Goal: Use online tool/utility: Utilize a website feature to perform a specific function

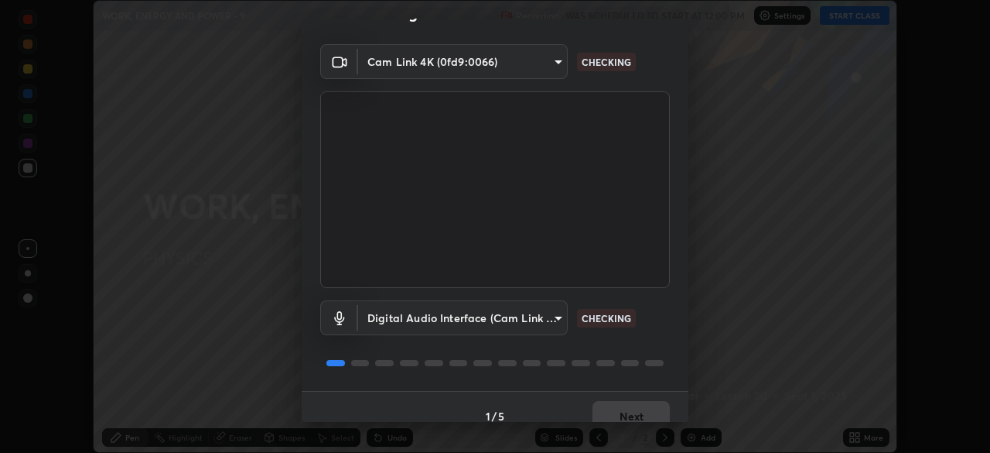
scroll to position [55, 0]
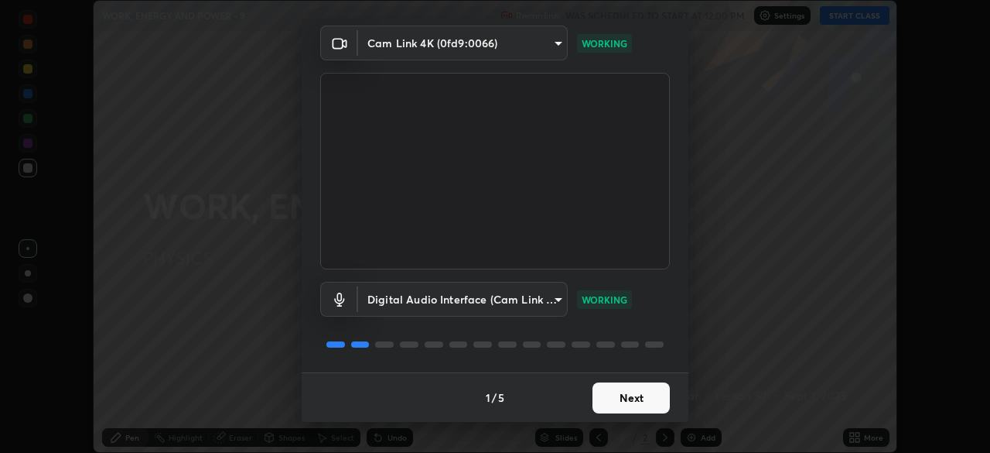
click at [631, 395] on button "Next" at bounding box center [631, 397] width 77 height 31
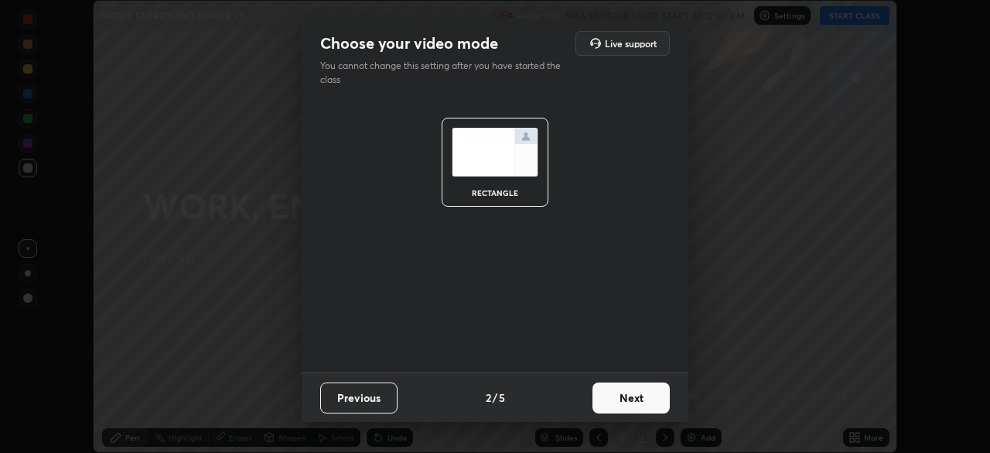
click at [627, 395] on button "Next" at bounding box center [631, 397] width 77 height 31
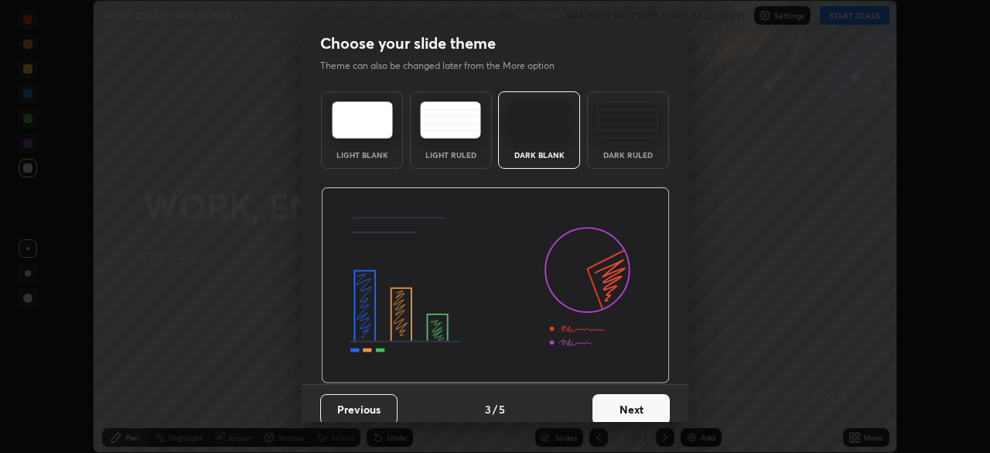
click at [614, 406] on button "Next" at bounding box center [631, 409] width 77 height 31
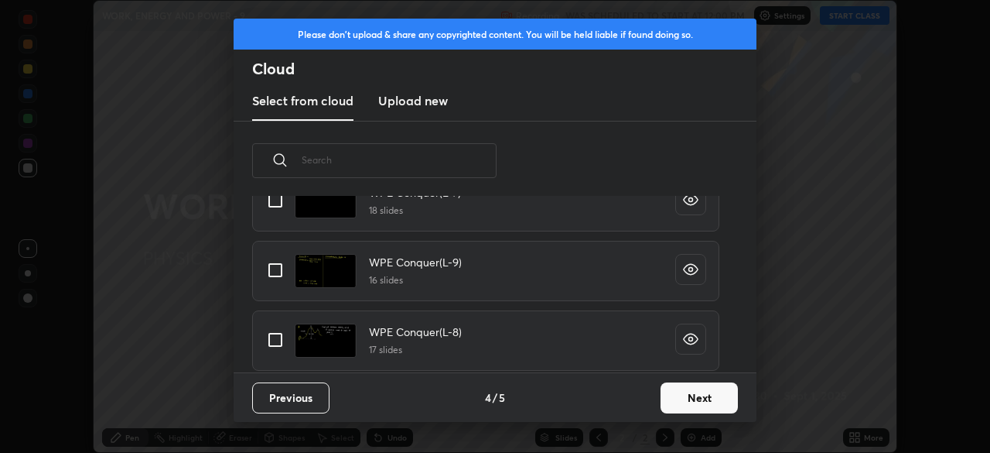
scroll to position [1100, 0]
click at [279, 271] on input "grid" at bounding box center [275, 267] width 32 height 32
checkbox input "true"
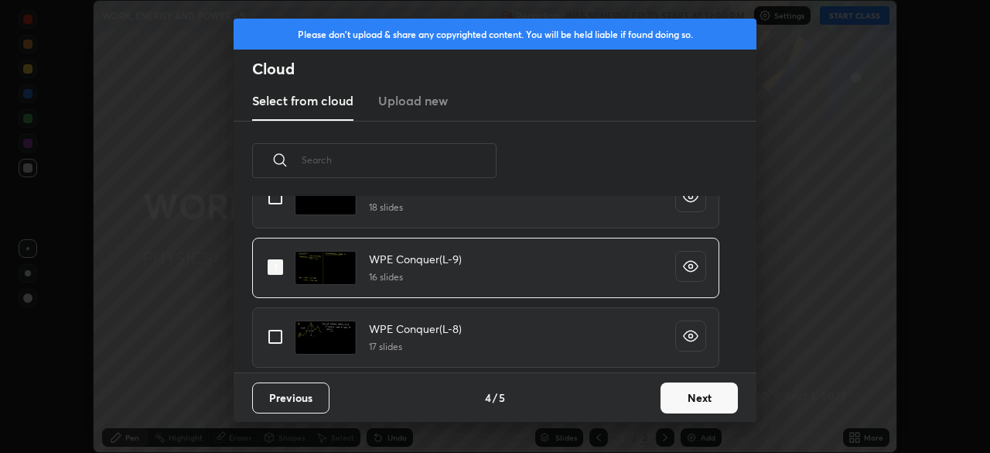
click at [693, 396] on button "Next" at bounding box center [699, 397] width 77 height 31
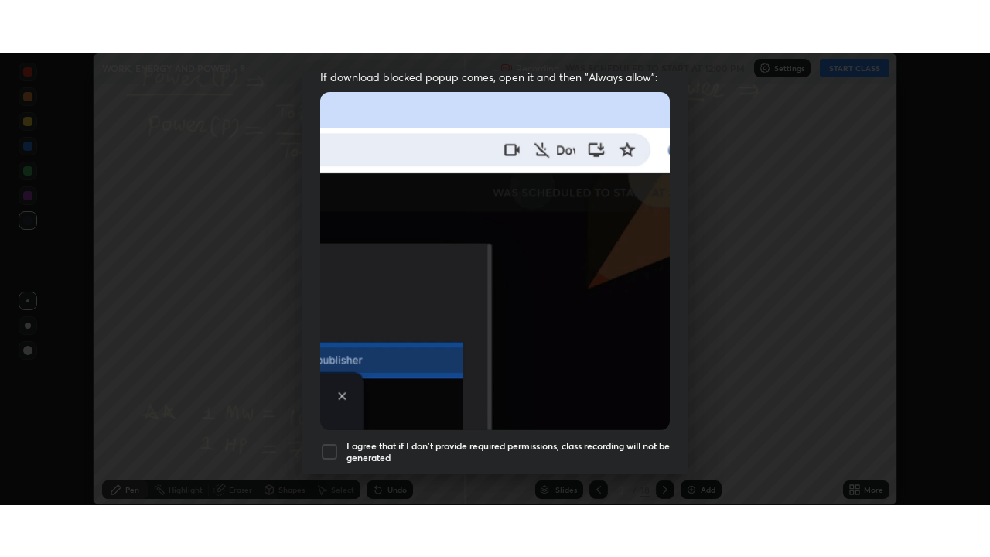
scroll to position [371, 0]
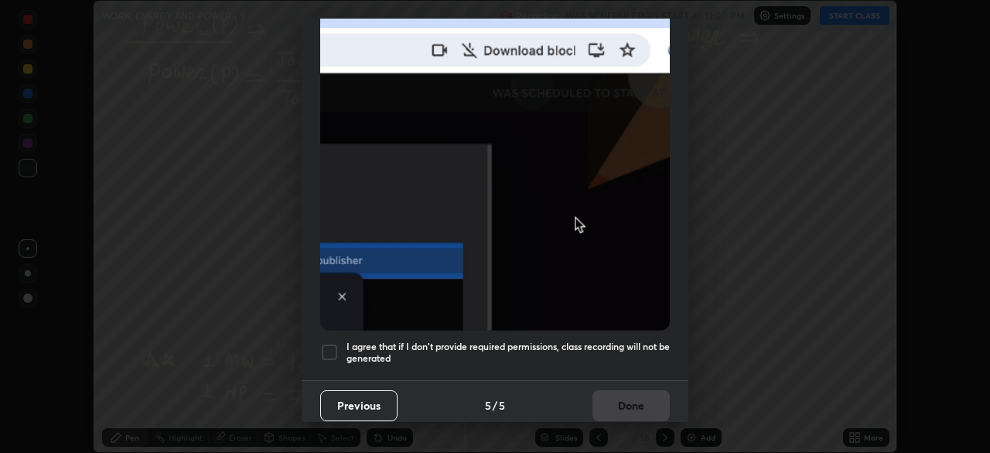
click at [332, 343] on div at bounding box center [329, 352] width 19 height 19
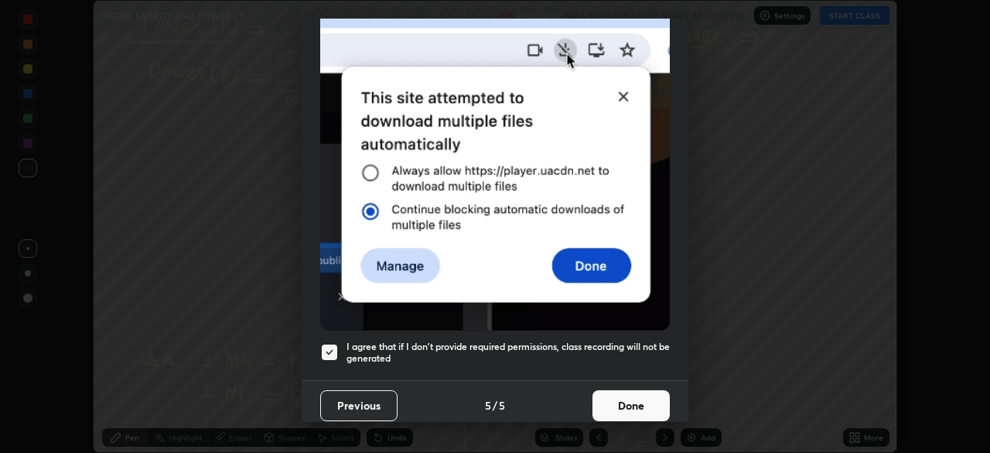
click at [621, 392] on button "Done" at bounding box center [631, 405] width 77 height 31
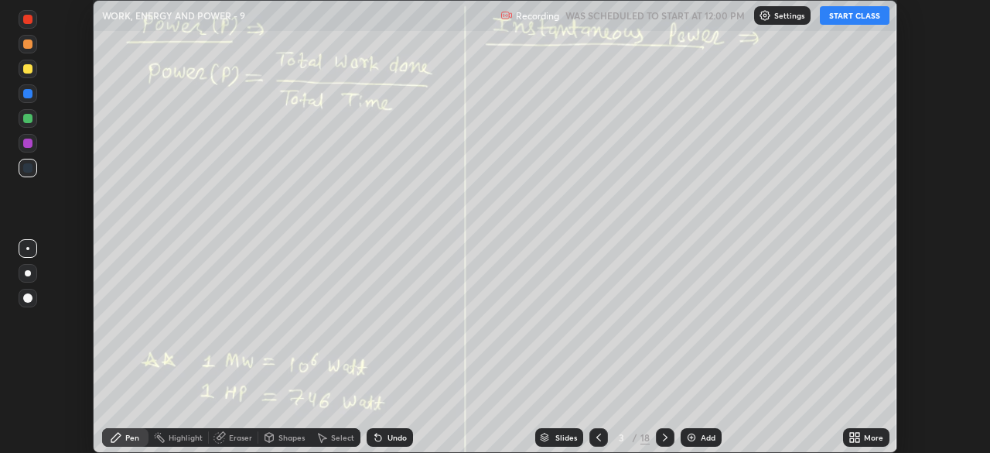
click at [848, 19] on button "START CLASS" at bounding box center [855, 15] width 70 height 19
click at [857, 434] on icon at bounding box center [858, 435] width 4 height 4
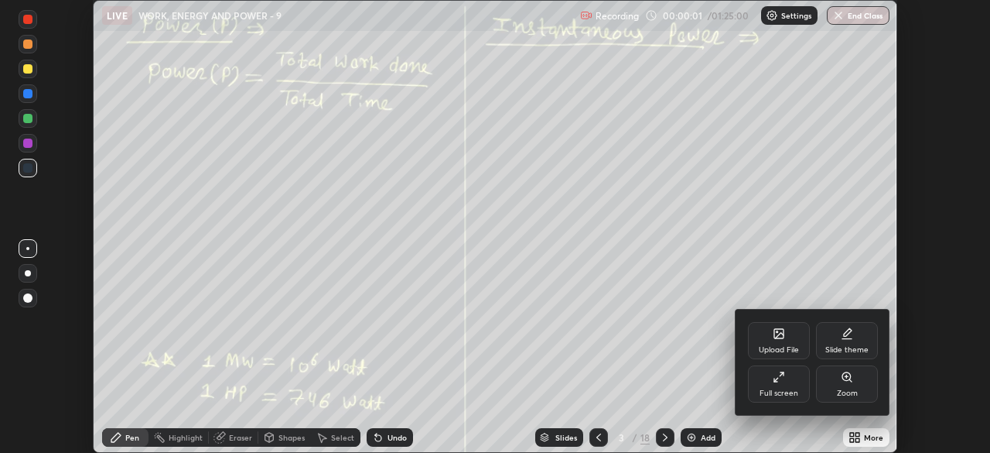
click at [787, 378] on div "Full screen" at bounding box center [779, 383] width 62 height 37
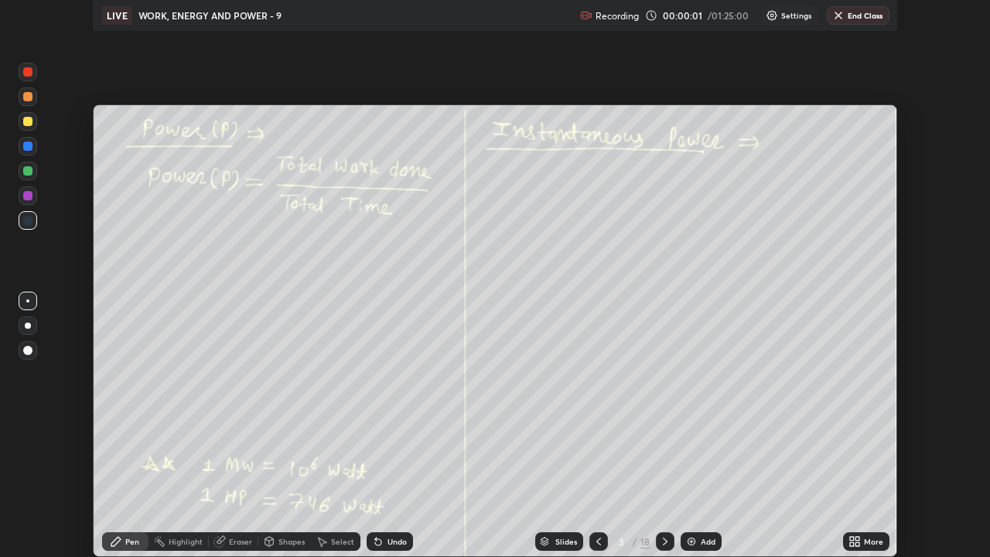
scroll to position [557, 990]
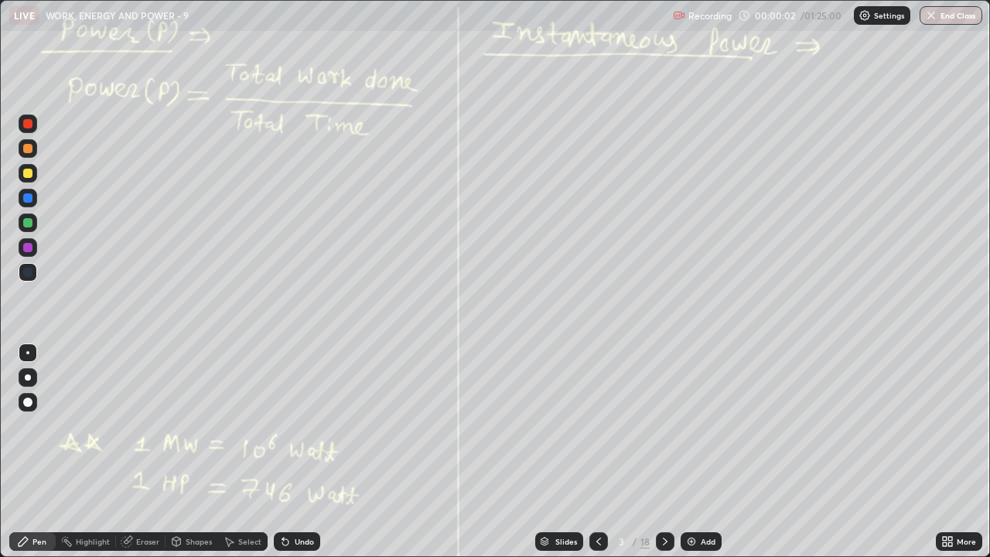
click at [597, 452] on icon at bounding box center [599, 542] width 5 height 8
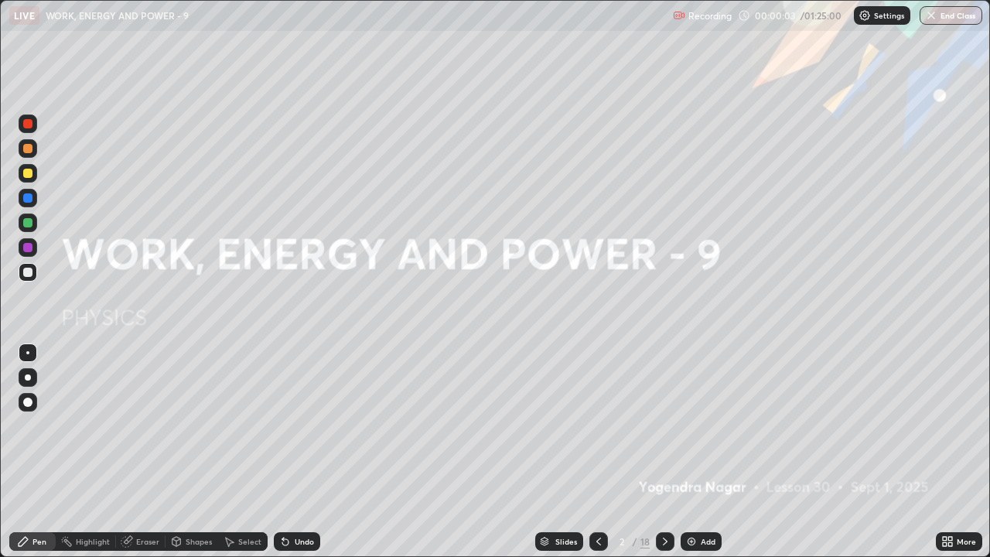
click at [701, 452] on div "Add" at bounding box center [708, 542] width 15 height 8
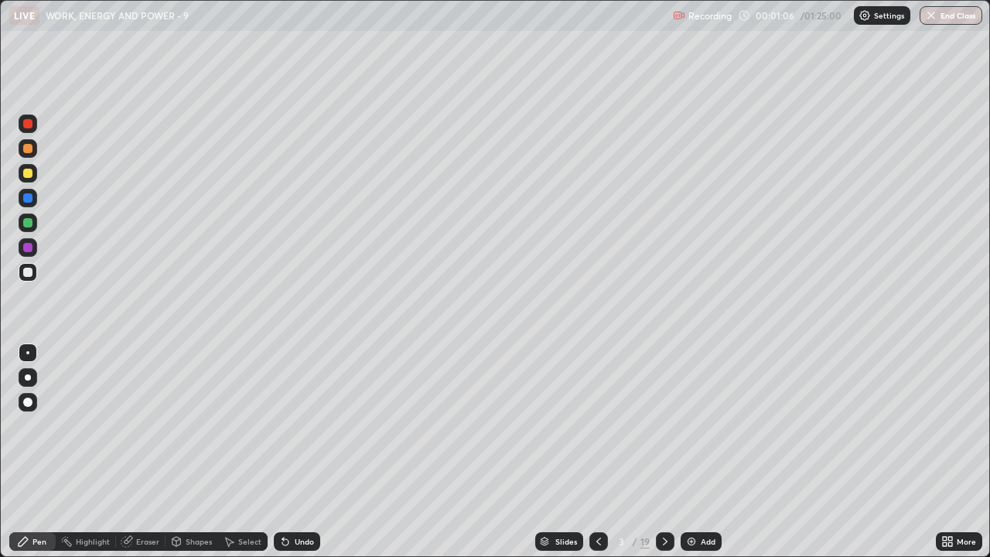
click at [35, 174] on div at bounding box center [28, 173] width 19 height 19
click at [28, 378] on div at bounding box center [28, 377] width 6 height 6
click at [306, 452] on div "Undo" at bounding box center [304, 542] width 19 height 8
click at [664, 452] on icon at bounding box center [665, 541] width 12 height 12
click at [313, 452] on div "Undo" at bounding box center [297, 541] width 46 height 19
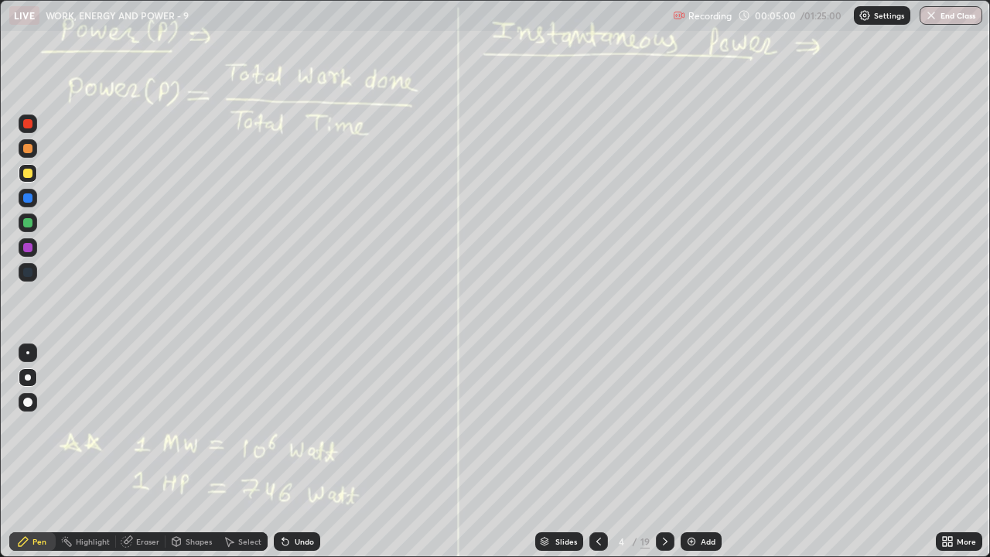
click at [305, 452] on div "Undo" at bounding box center [304, 542] width 19 height 8
click at [302, 452] on div "Undo" at bounding box center [304, 542] width 19 height 8
click at [710, 452] on div "Add" at bounding box center [708, 542] width 15 height 8
click at [315, 452] on div "Undo" at bounding box center [297, 541] width 46 height 19
click at [311, 452] on div "Undo" at bounding box center [304, 542] width 19 height 8
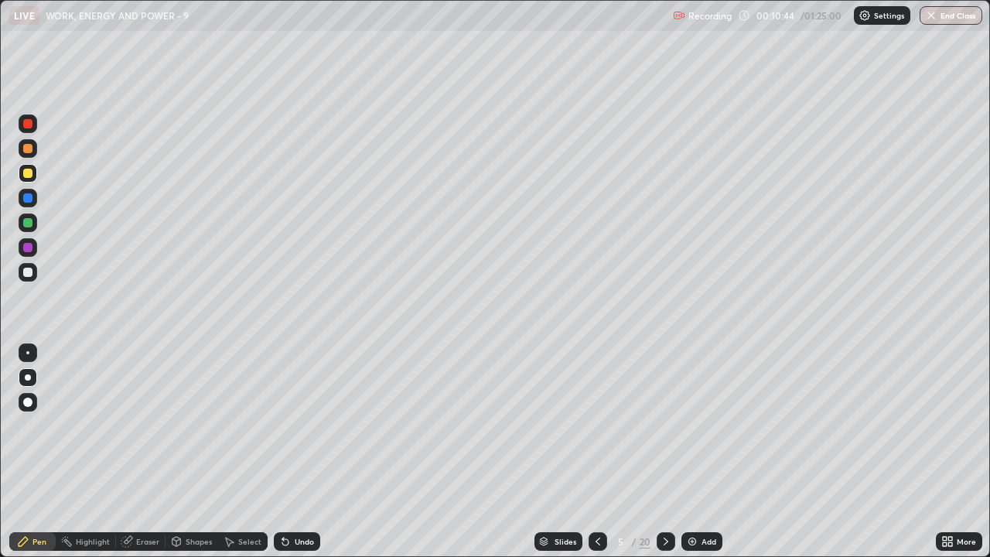
click at [310, 452] on div "Undo" at bounding box center [304, 542] width 19 height 8
click at [665, 452] on div at bounding box center [666, 541] width 19 height 19
click at [310, 452] on div "Undo" at bounding box center [297, 541] width 46 height 19
click at [663, 452] on icon at bounding box center [666, 541] width 12 height 12
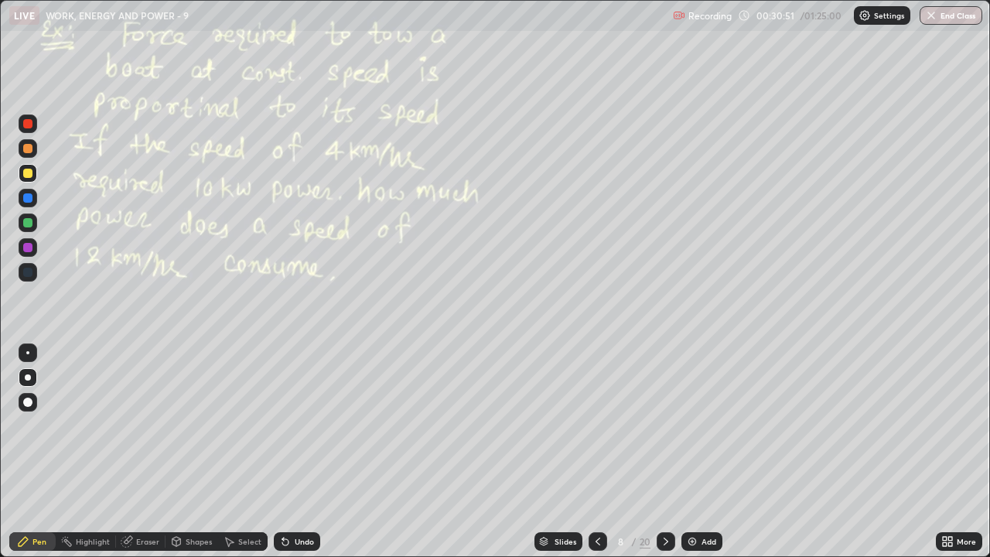
click at [596, 452] on icon at bounding box center [598, 542] width 5 height 8
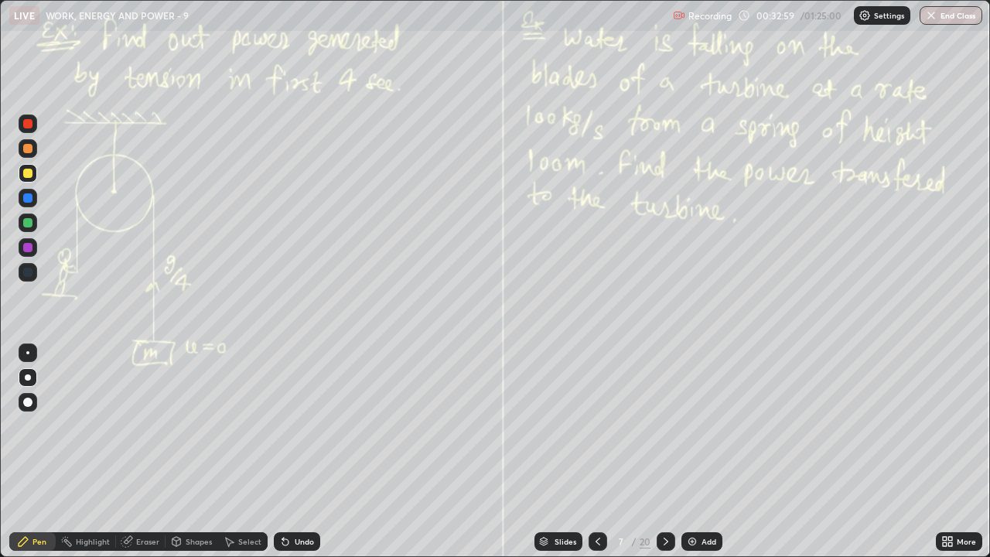
click at [665, 452] on icon at bounding box center [666, 541] width 12 height 12
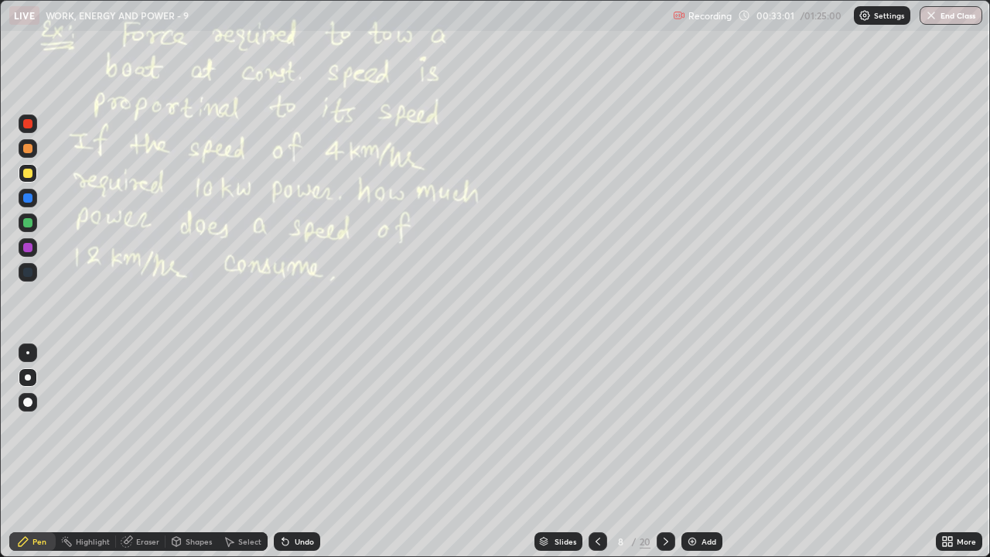
click at [663, 452] on icon at bounding box center [666, 541] width 12 height 12
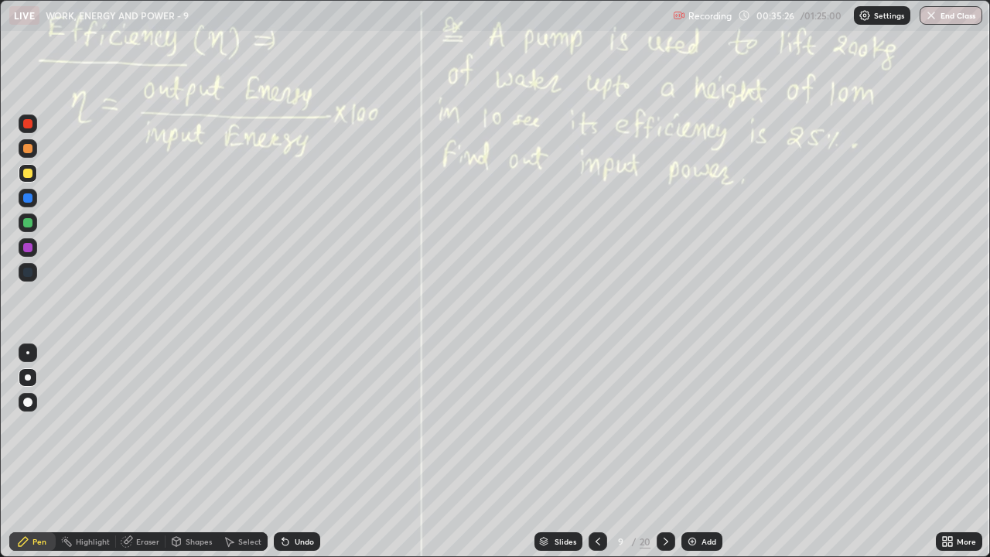
click at [309, 452] on div "Undo" at bounding box center [304, 542] width 19 height 8
click at [598, 452] on icon at bounding box center [598, 541] width 12 height 12
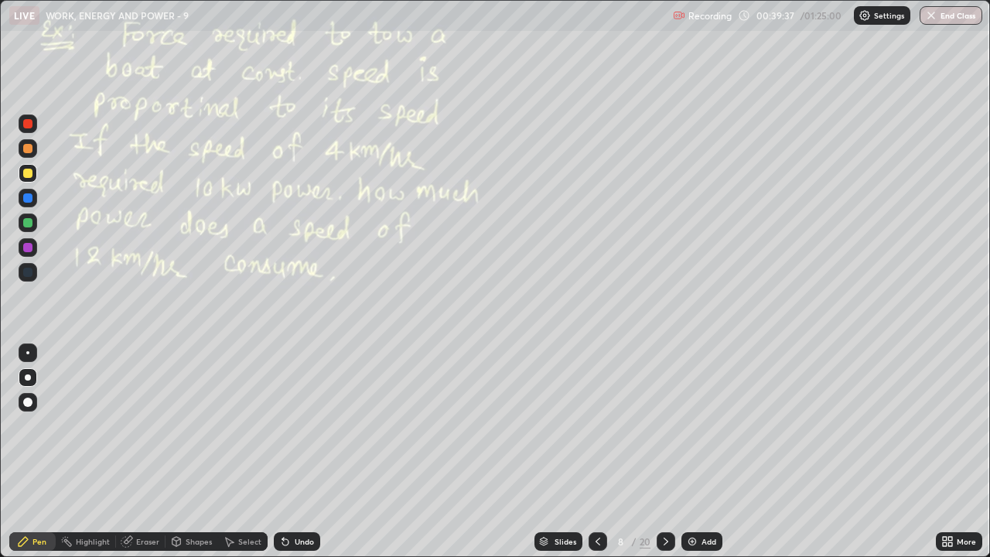
click at [597, 452] on icon at bounding box center [598, 541] width 12 height 12
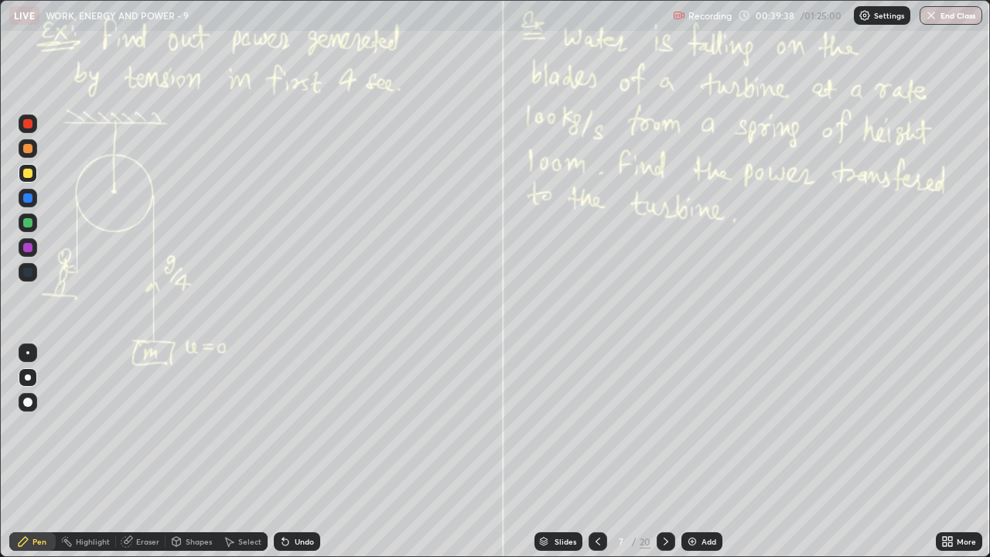
click at [597, 452] on icon at bounding box center [598, 541] width 12 height 12
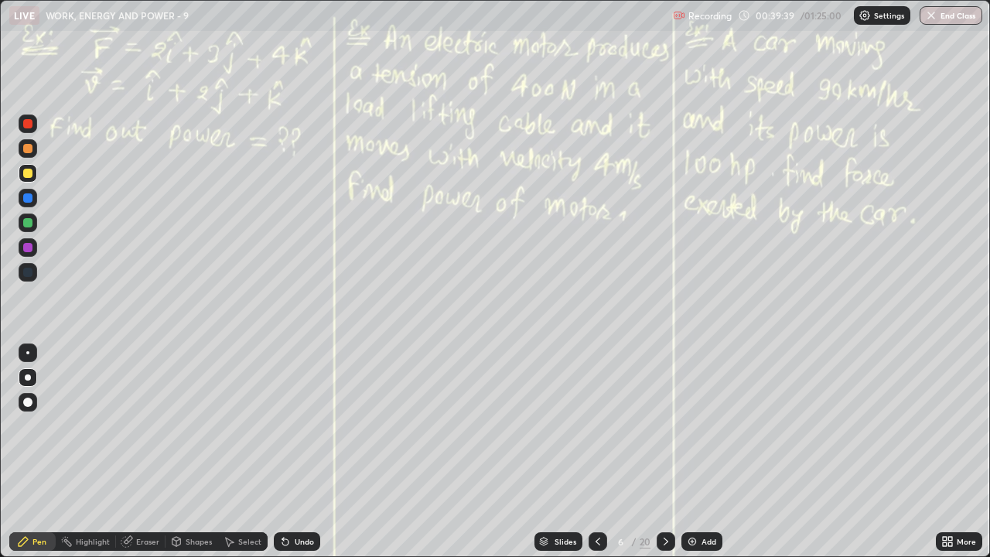
click at [598, 452] on icon at bounding box center [598, 541] width 12 height 12
click at [665, 452] on icon at bounding box center [666, 541] width 12 height 12
click at [664, 452] on icon at bounding box center [666, 541] width 12 height 12
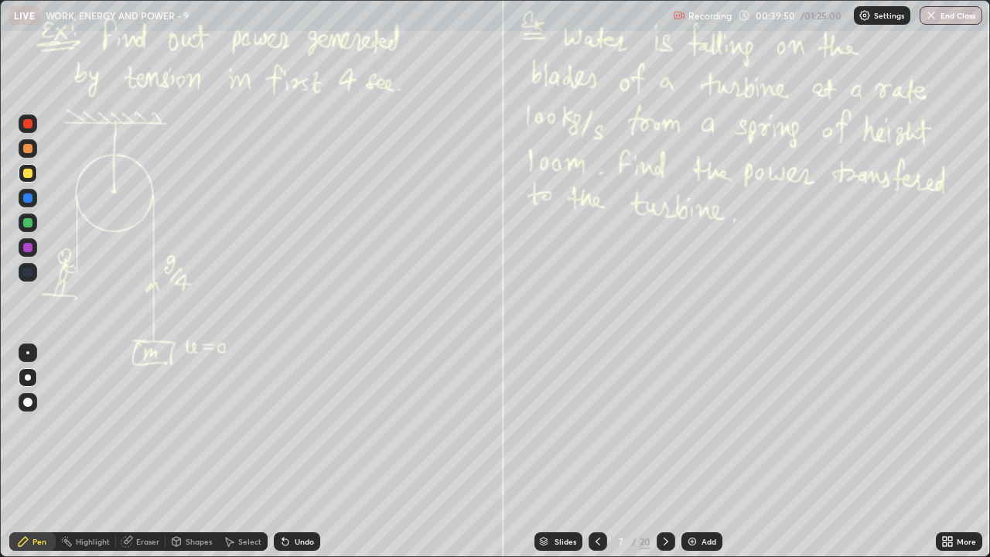
click at [664, 452] on icon at bounding box center [666, 541] width 12 height 12
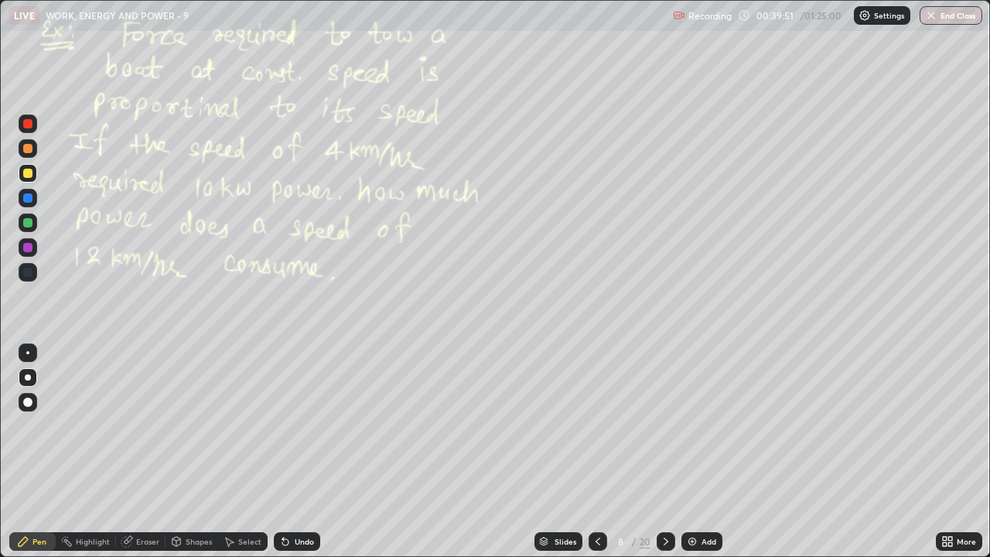
click at [664, 452] on icon at bounding box center [666, 541] width 12 height 12
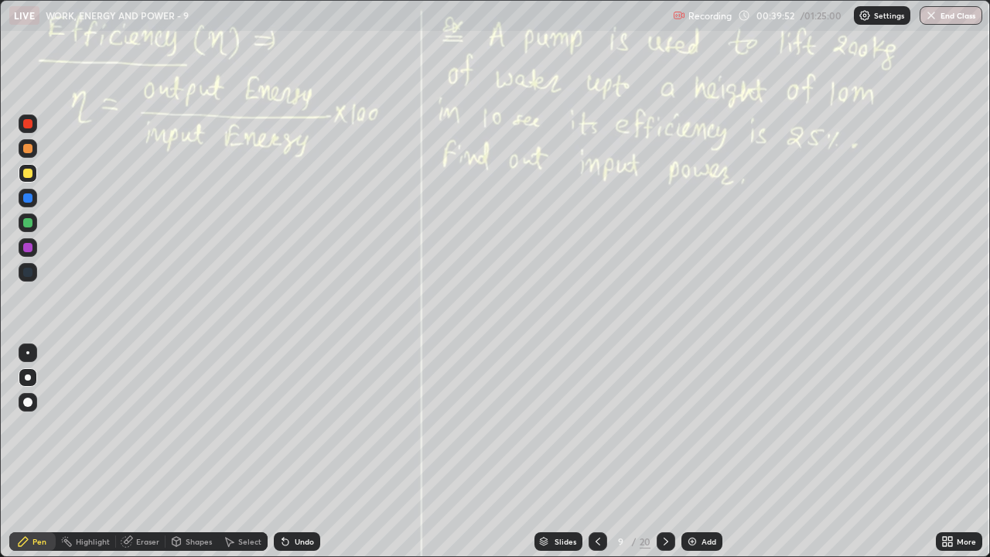
click at [664, 452] on icon at bounding box center [666, 541] width 12 height 12
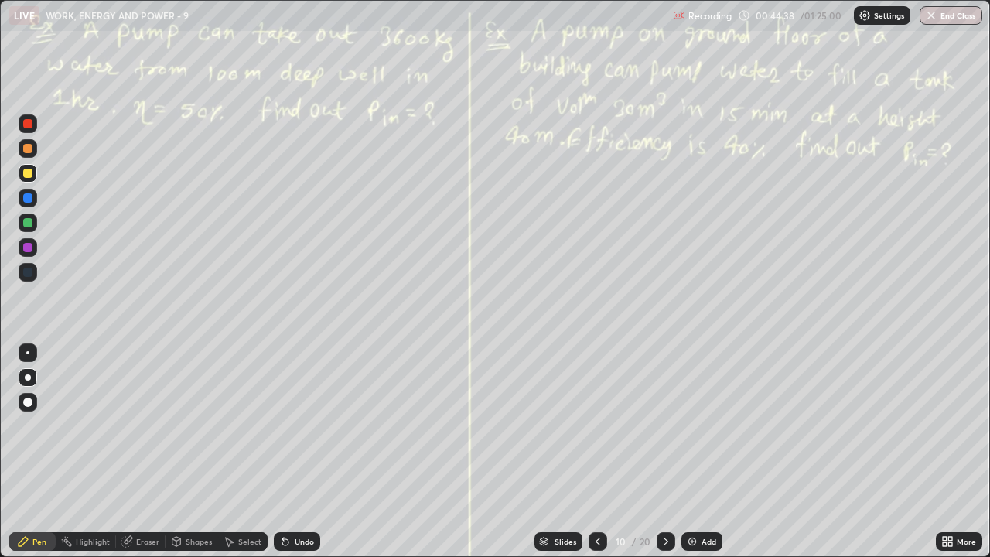
click at [308, 452] on div "Undo" at bounding box center [304, 542] width 19 height 8
click at [253, 452] on div "Select" at bounding box center [249, 542] width 23 height 8
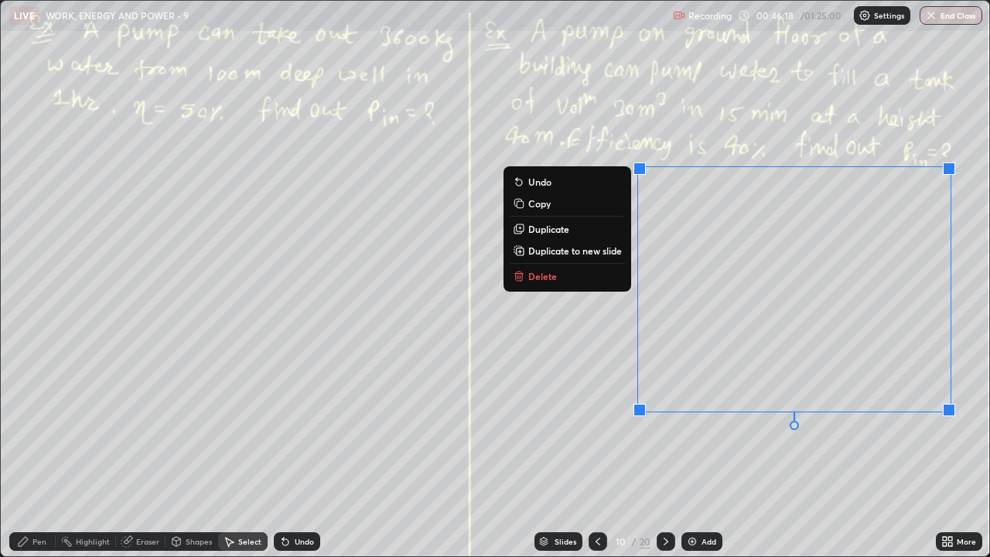
click at [557, 248] on p "Duplicate to new slide" at bounding box center [575, 250] width 94 height 12
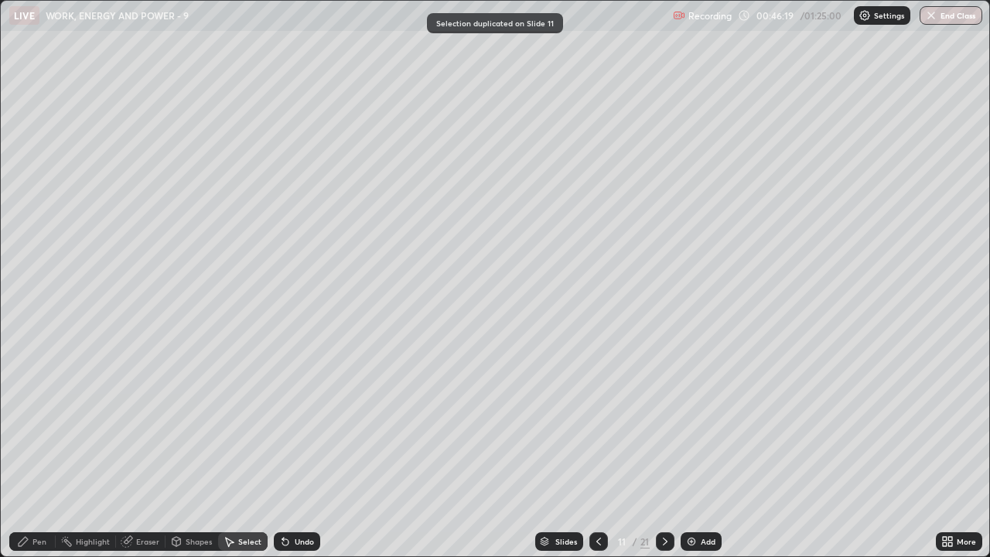
click at [597, 452] on icon at bounding box center [599, 541] width 12 height 12
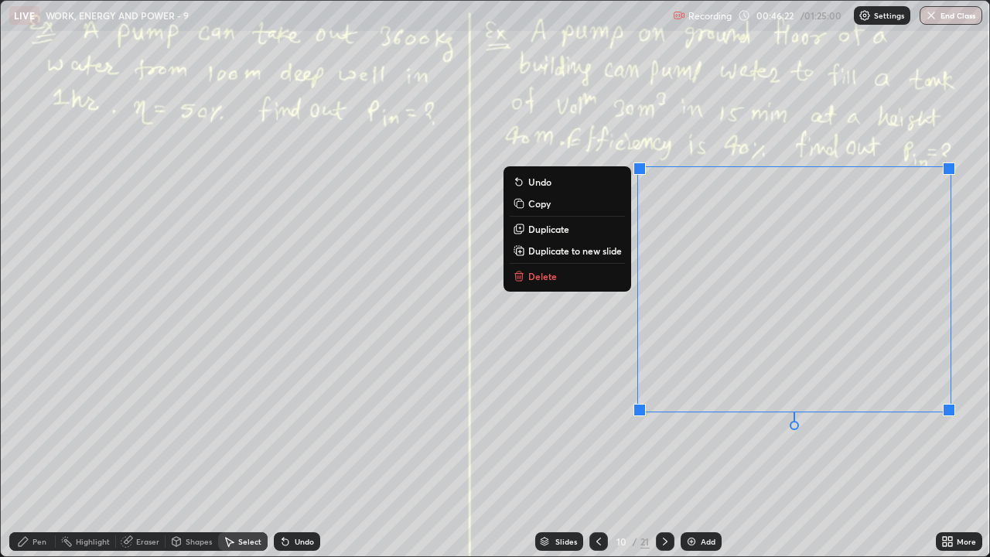
click at [528, 278] on p "Delete" at bounding box center [542, 276] width 29 height 12
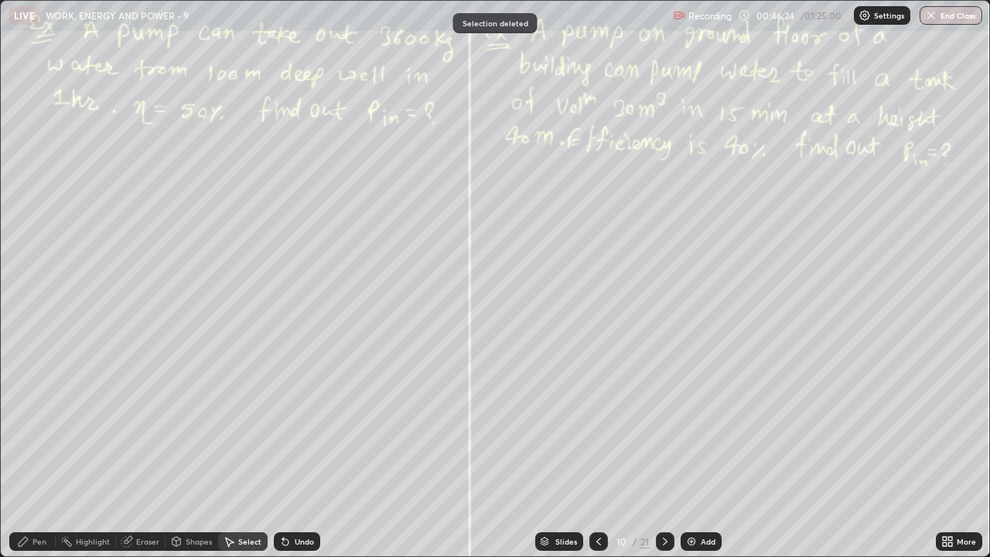
click at [48, 452] on div "Pen" at bounding box center [32, 541] width 46 height 19
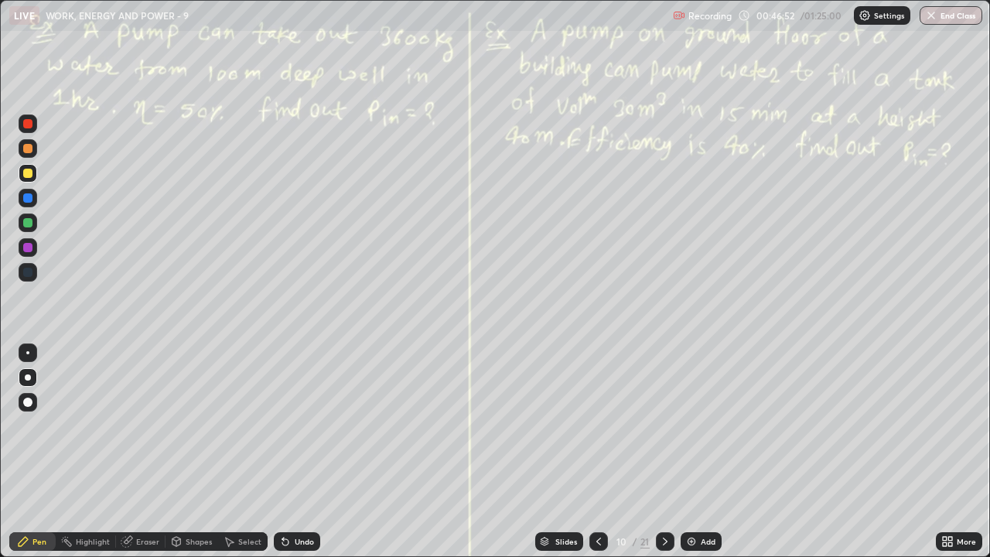
click at [318, 452] on div "Undo" at bounding box center [297, 541] width 46 height 19
click at [664, 452] on icon at bounding box center [665, 541] width 12 height 12
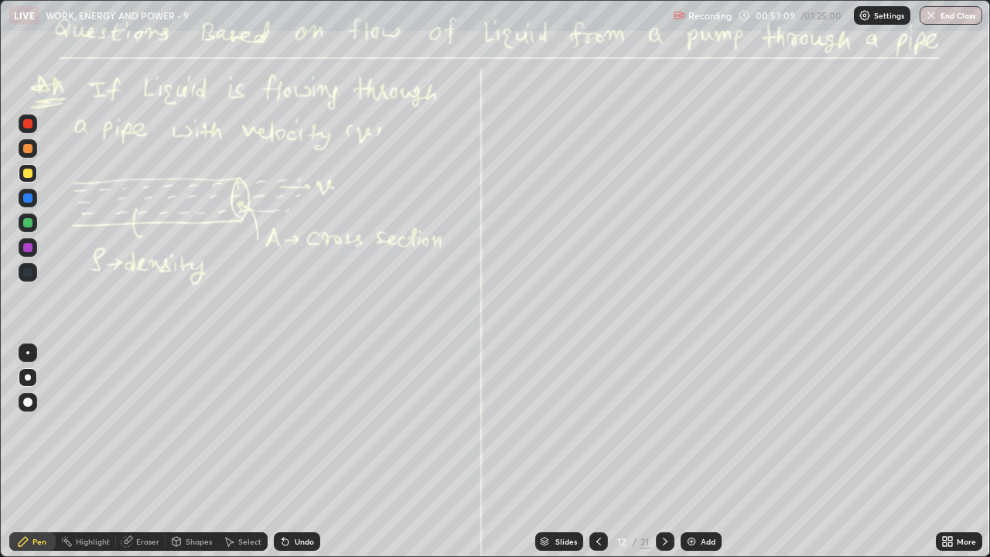
click at [311, 452] on div "Undo" at bounding box center [304, 542] width 19 height 8
click at [665, 452] on icon at bounding box center [665, 541] width 12 height 12
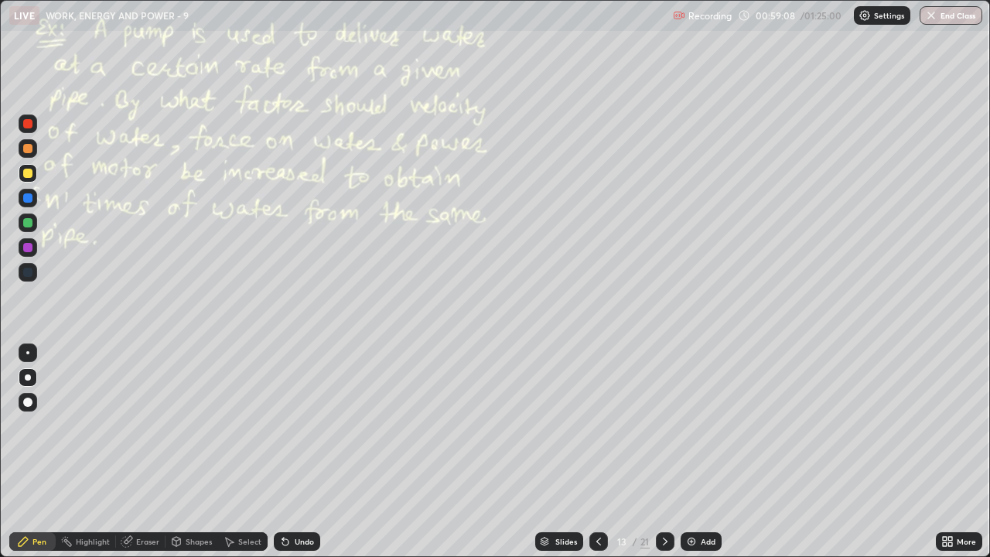
click at [310, 452] on div "Undo" at bounding box center [304, 542] width 19 height 8
click at [704, 452] on div "Add" at bounding box center [708, 542] width 15 height 8
click at [597, 452] on icon at bounding box center [599, 541] width 12 height 12
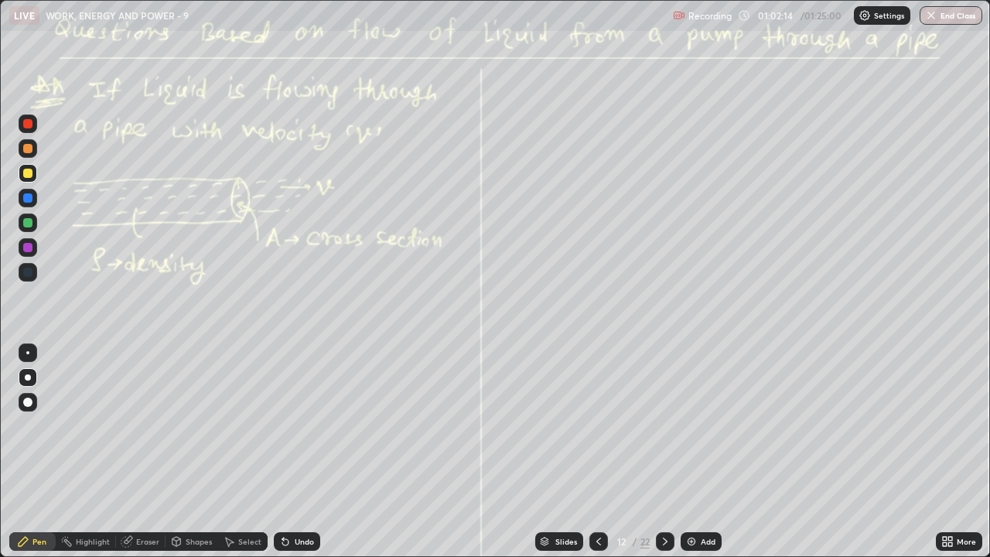
click at [665, 452] on icon at bounding box center [665, 541] width 12 height 12
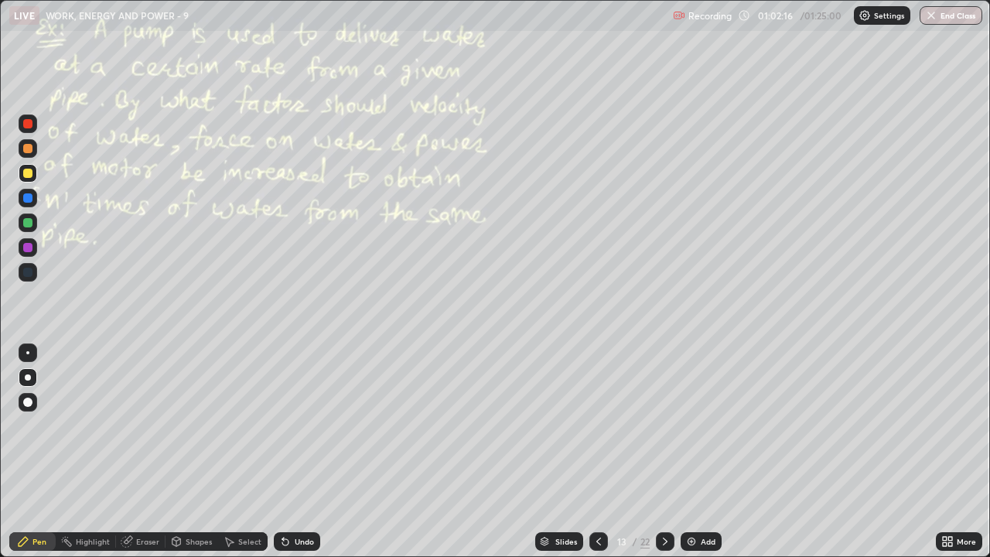
click at [665, 452] on icon at bounding box center [665, 541] width 12 height 12
click at [663, 452] on icon at bounding box center [665, 541] width 12 height 12
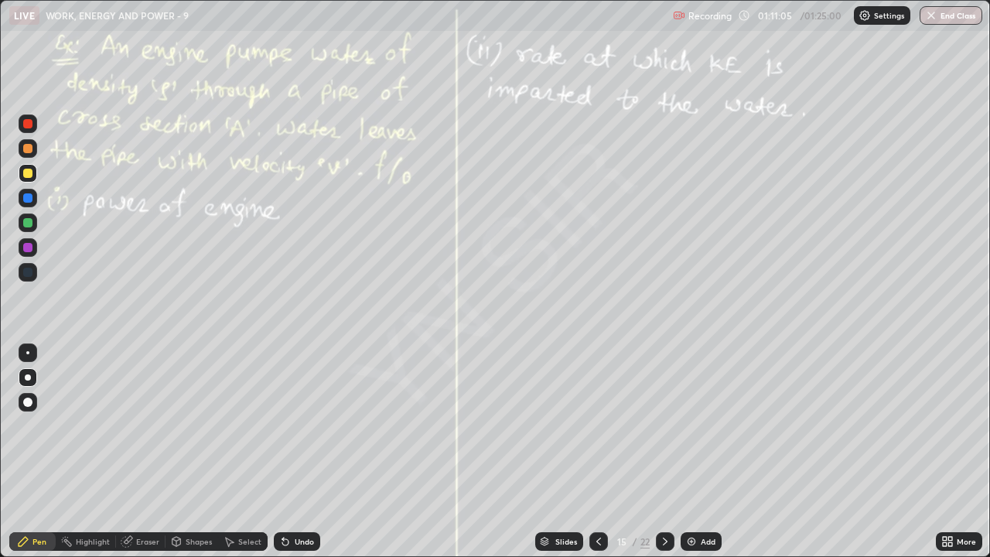
click at [665, 452] on icon at bounding box center [665, 542] width 5 height 8
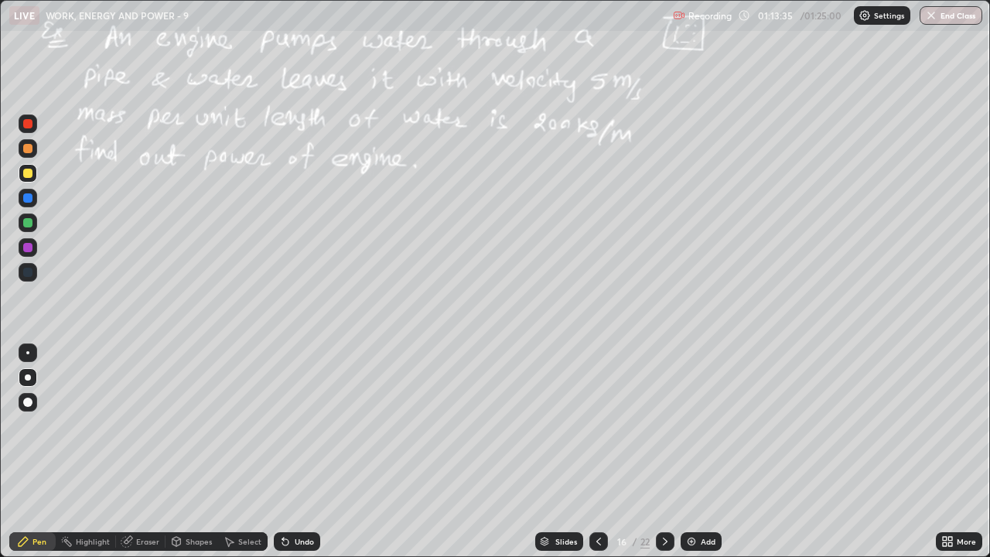
click at [306, 452] on div "Undo" at bounding box center [304, 542] width 19 height 8
click at [304, 452] on div "Undo" at bounding box center [304, 542] width 19 height 8
click at [306, 452] on div "Undo" at bounding box center [304, 542] width 19 height 8
click at [305, 452] on div "Undo" at bounding box center [304, 542] width 19 height 8
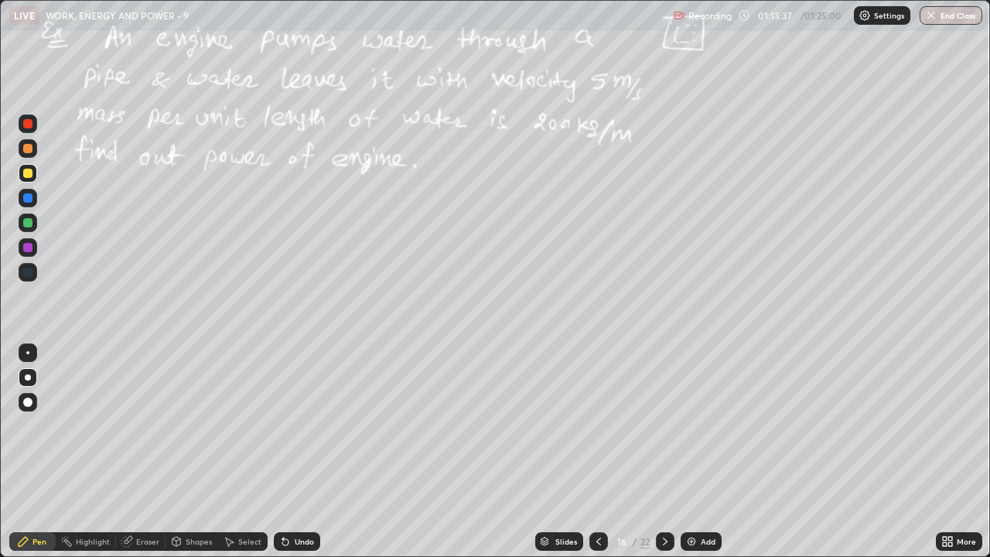
click at [306, 452] on div "Undo" at bounding box center [297, 541] width 46 height 19
click at [662, 452] on icon at bounding box center [665, 541] width 12 height 12
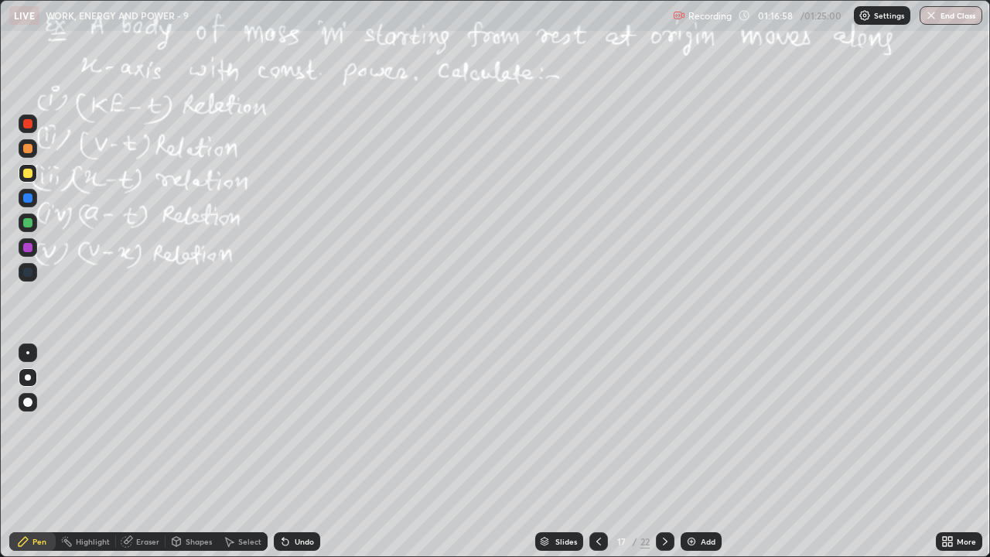
click at [103, 452] on div "Highlight" at bounding box center [93, 542] width 34 height 8
click at [33, 452] on icon at bounding box center [28, 489] width 12 height 12
click at [39, 452] on div "Pen" at bounding box center [39, 542] width 14 height 8
click at [302, 452] on div "Undo" at bounding box center [304, 542] width 19 height 8
click at [98, 452] on div "Highlight" at bounding box center [86, 541] width 60 height 19
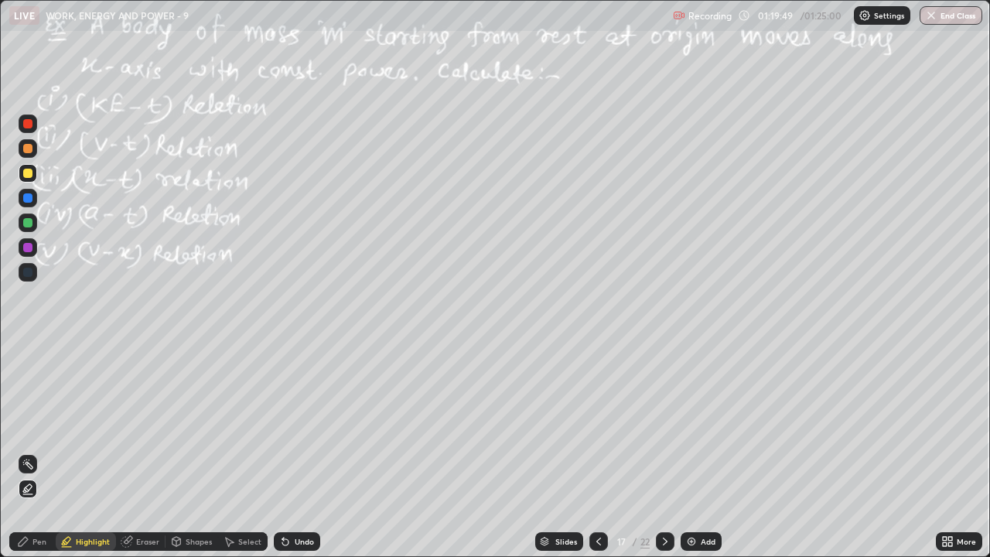
click at [26, 224] on div at bounding box center [27, 222] width 9 height 9
click at [36, 452] on div "Pen" at bounding box center [39, 542] width 14 height 8
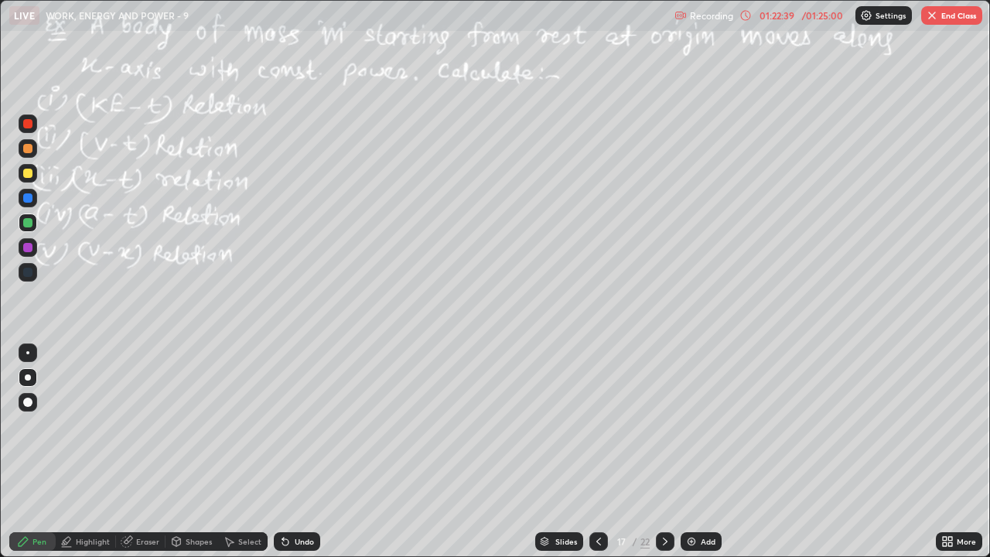
click at [457, 452] on div "Slides 17 / 22 Add" at bounding box center [628, 541] width 616 height 31
click at [311, 452] on div "Undo" at bounding box center [304, 542] width 19 height 8
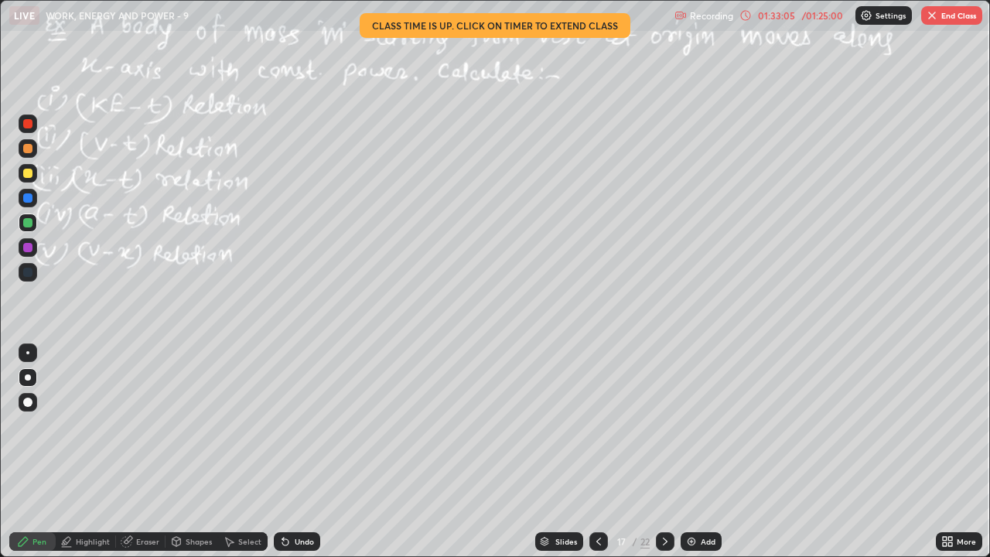
click at [931, 21] on img "button" at bounding box center [932, 15] width 12 height 12
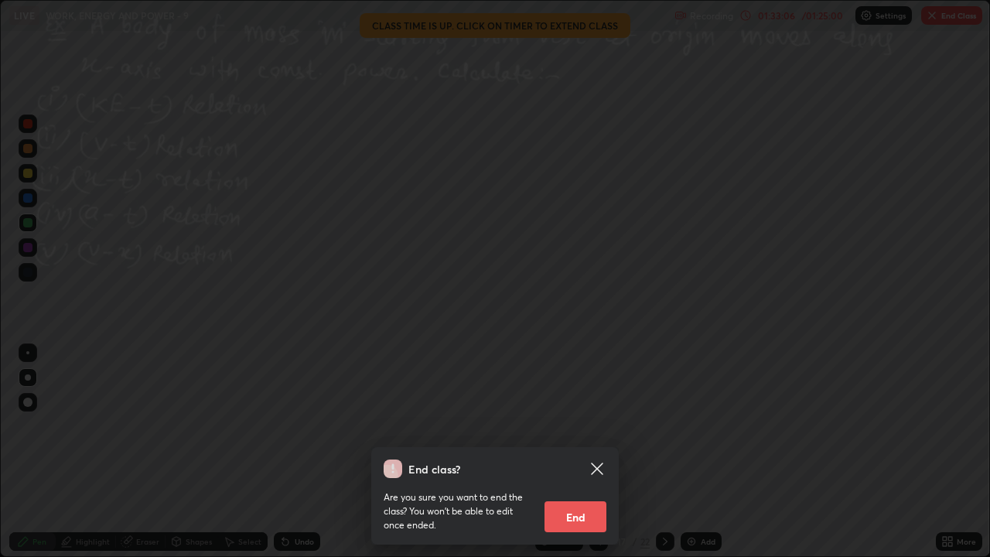
click at [579, 452] on button "End" at bounding box center [576, 516] width 62 height 31
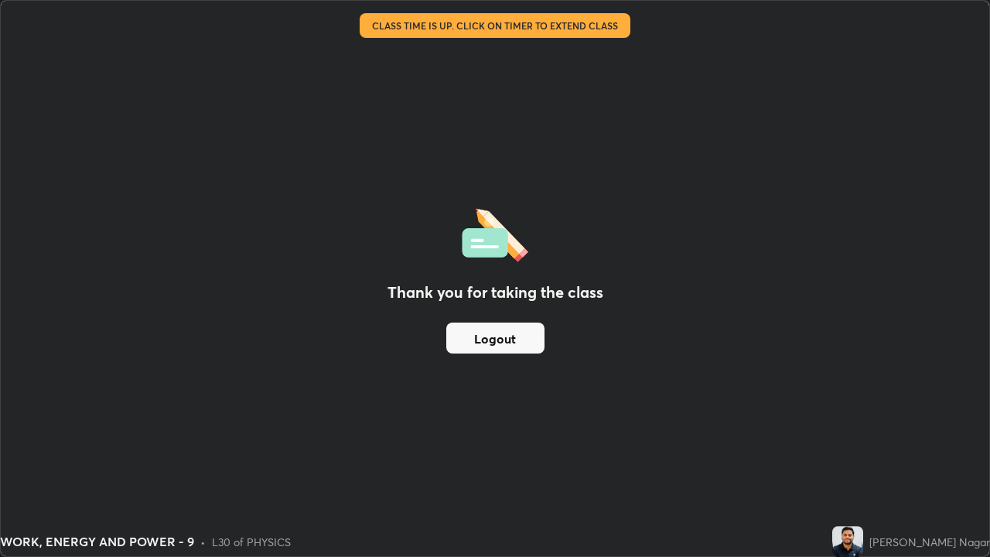
click at [494, 340] on button "Logout" at bounding box center [495, 338] width 98 height 31
click at [498, 333] on button "Logout" at bounding box center [495, 338] width 98 height 31
